Goal: Task Accomplishment & Management: Use online tool/utility

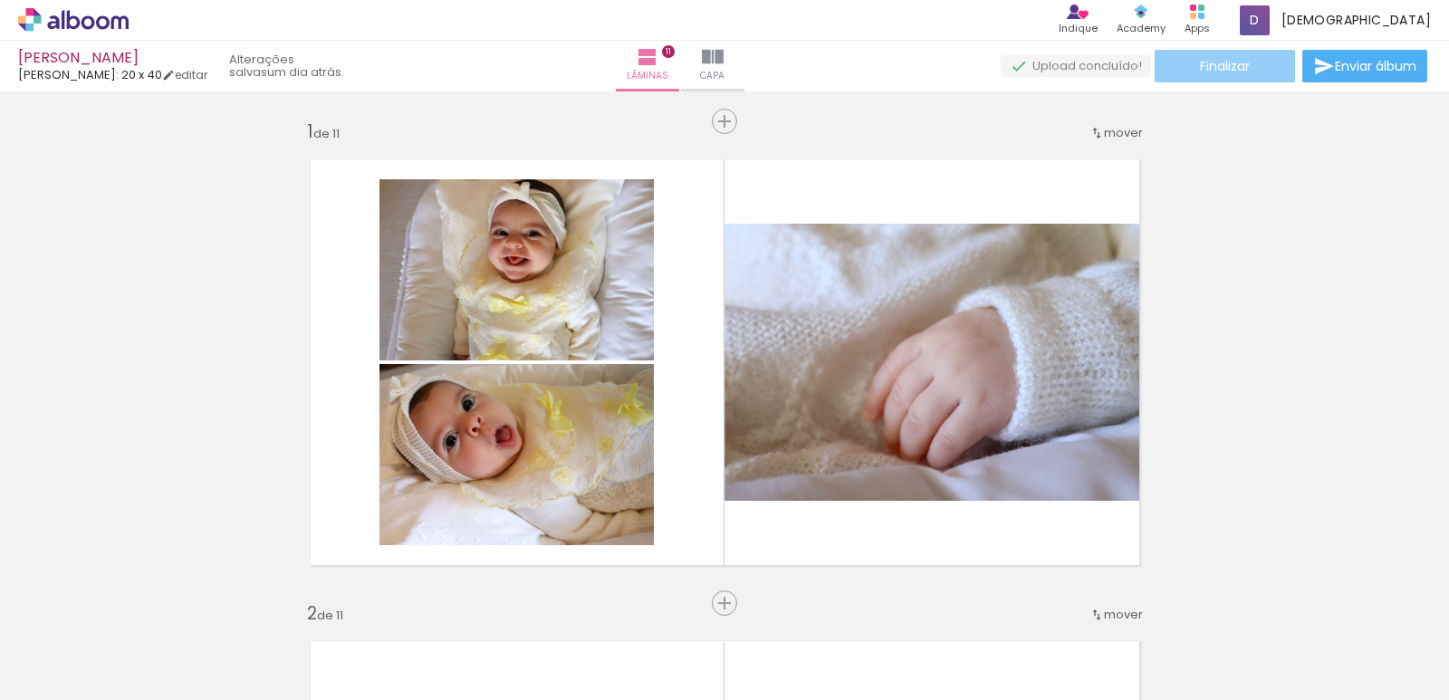
click at [1215, 63] on span "Finalizar" at bounding box center [1225, 66] width 50 height 13
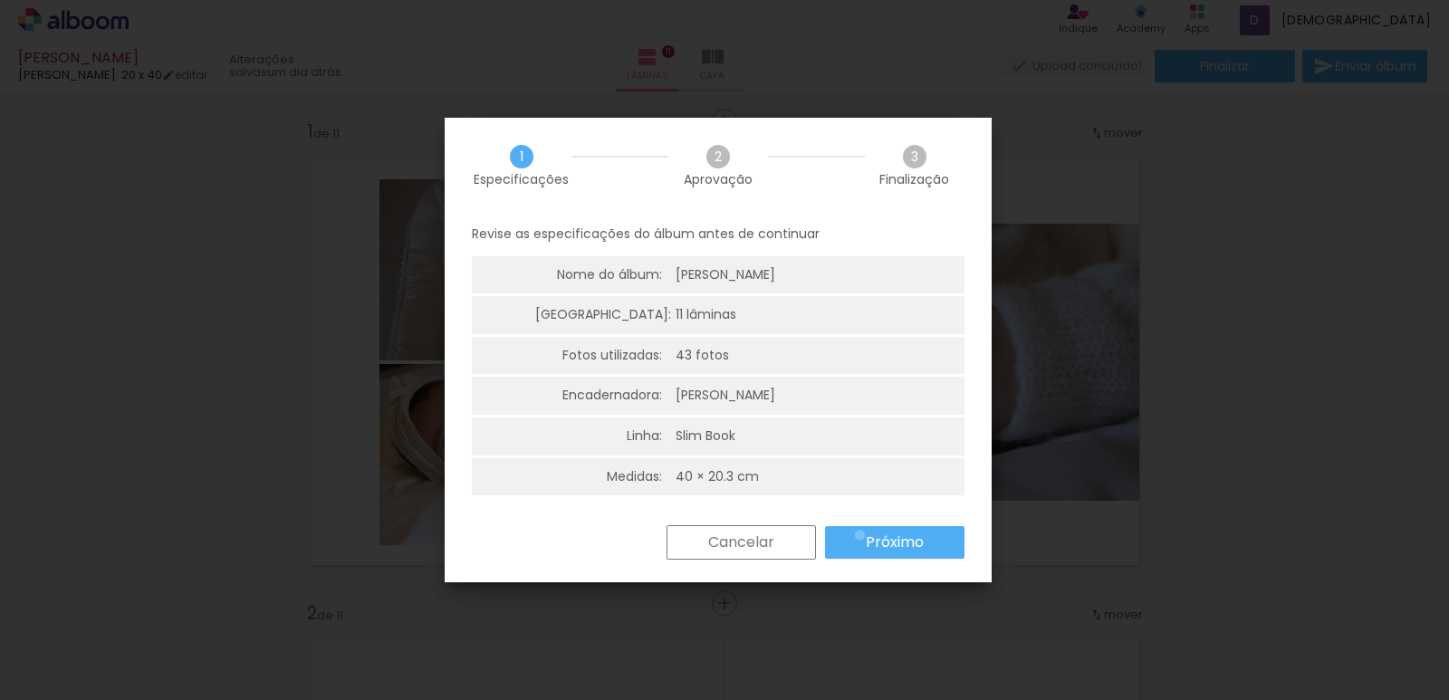
click at [861, 533] on paper-button "Próximo" at bounding box center [894, 542] width 139 height 33
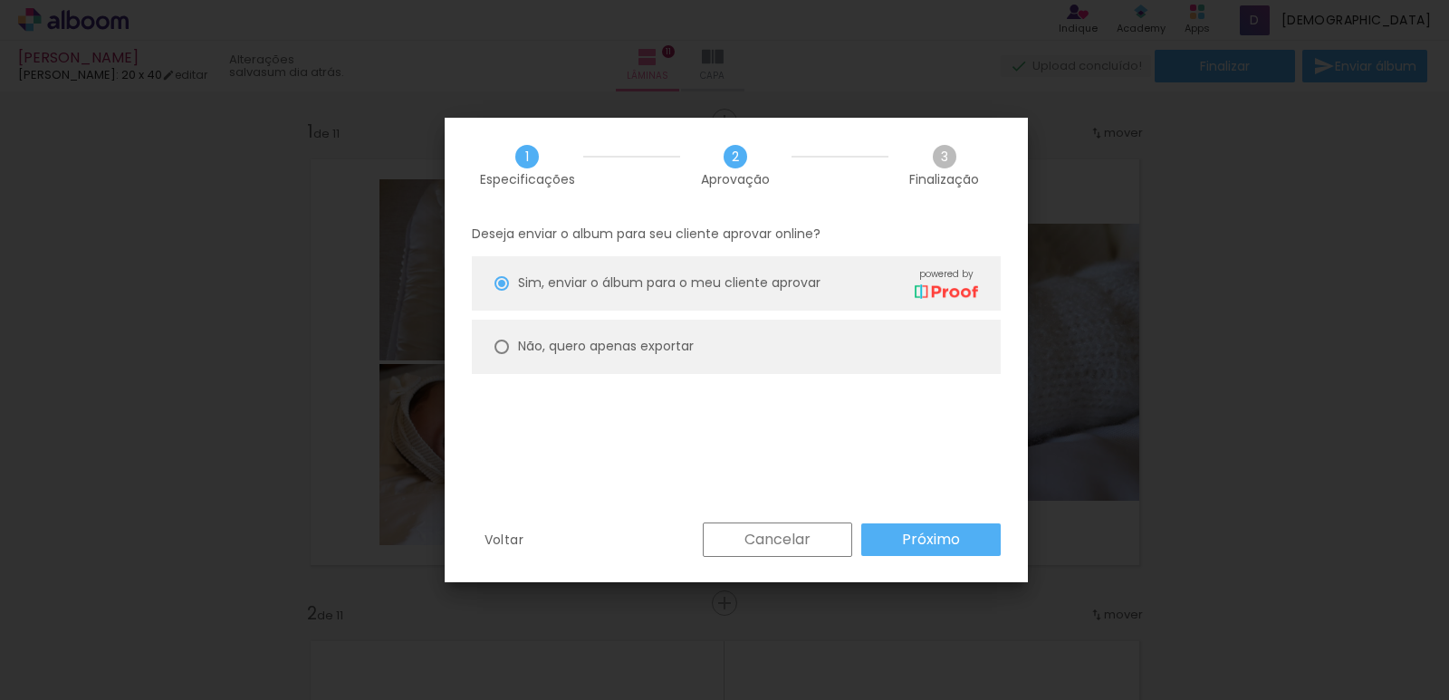
click at [489, 345] on paper-radio-button "Não, quero apenas exportar" at bounding box center [736, 347] width 529 height 54
type paper-radio-button "on"
click at [501, 347] on div at bounding box center [501, 346] width 7 height 7
drag, startPoint x: 898, startPoint y: 532, endPoint x: 917, endPoint y: 500, distance: 37.7
click at [904, 529] on paper-button "Próximo" at bounding box center [930, 539] width 139 height 33
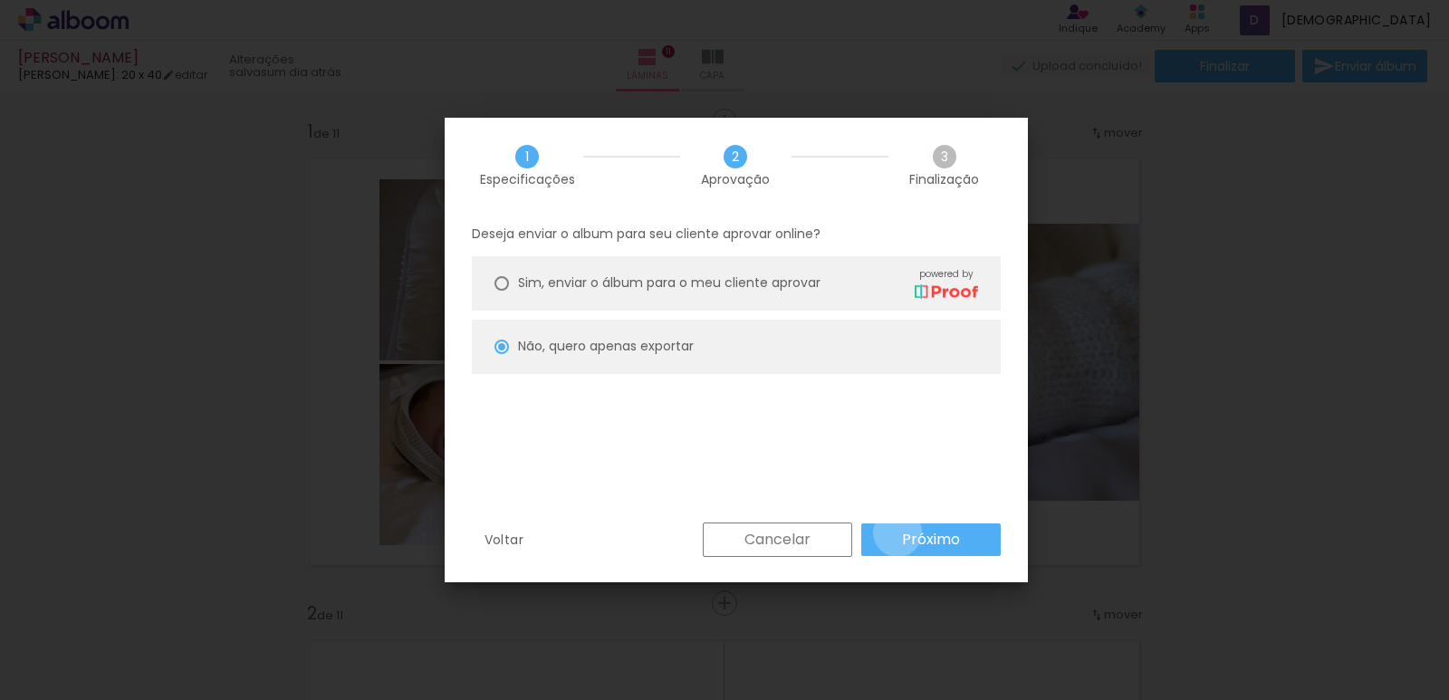
type input "Alta, 300 DPI"
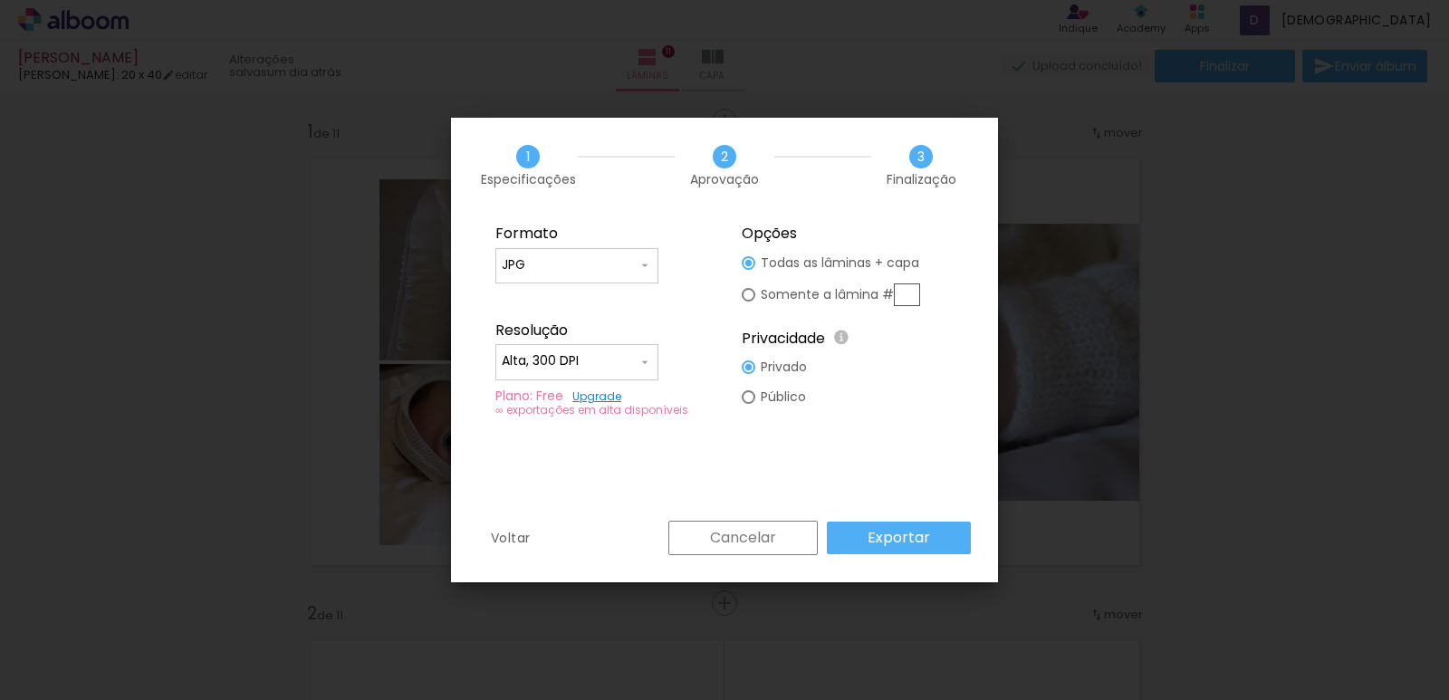
click at [0, 0] on slot "Exportar" at bounding box center [0, 0] width 0 height 0
